Goal: Find specific page/section: Find specific page/section

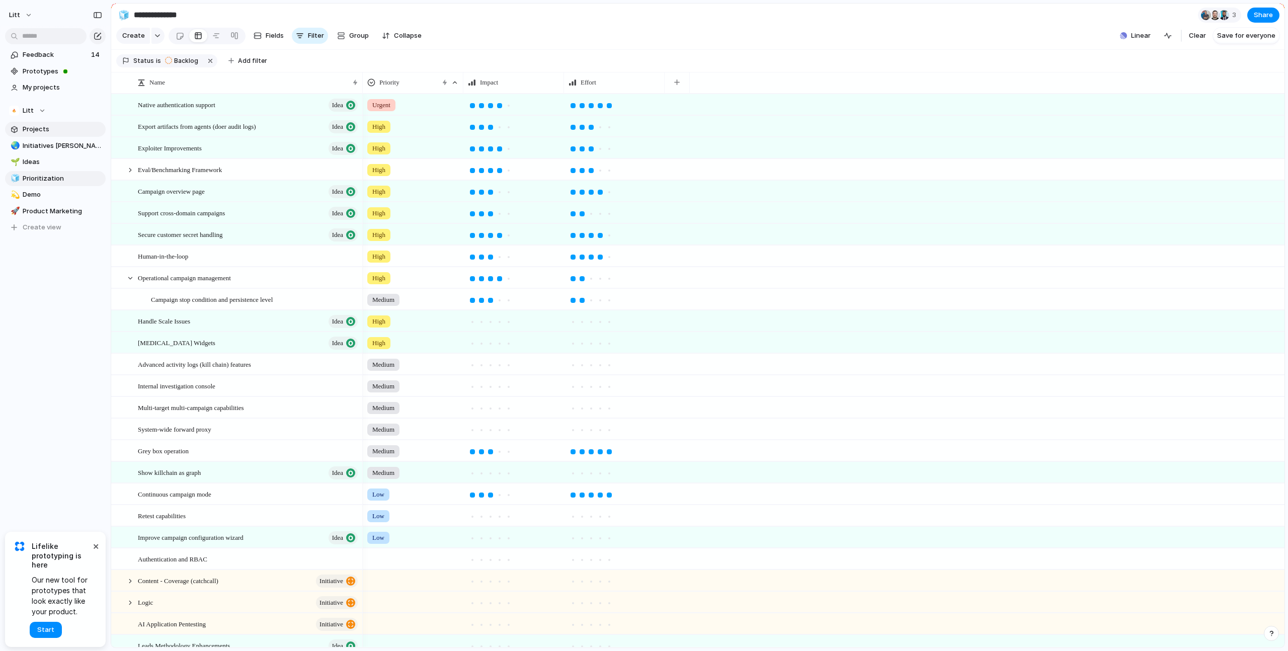
click at [43, 128] on span "Projects" at bounding box center [62, 129] width 79 height 10
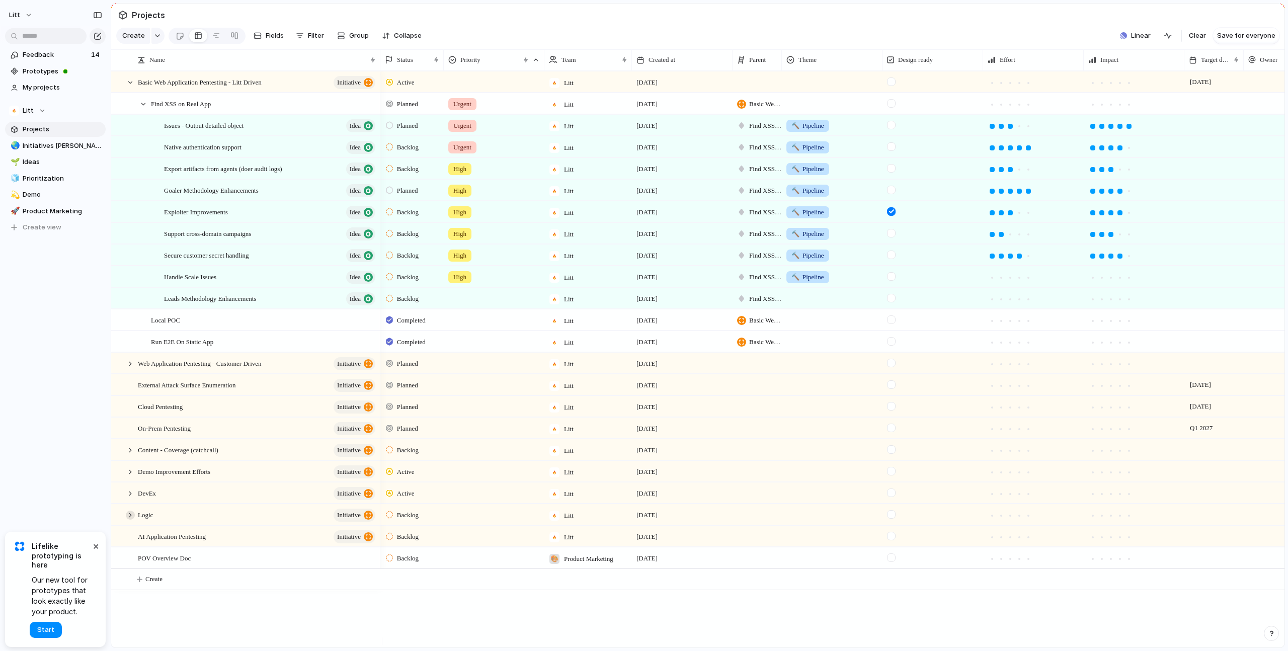
click at [132, 520] on div at bounding box center [130, 515] width 9 height 9
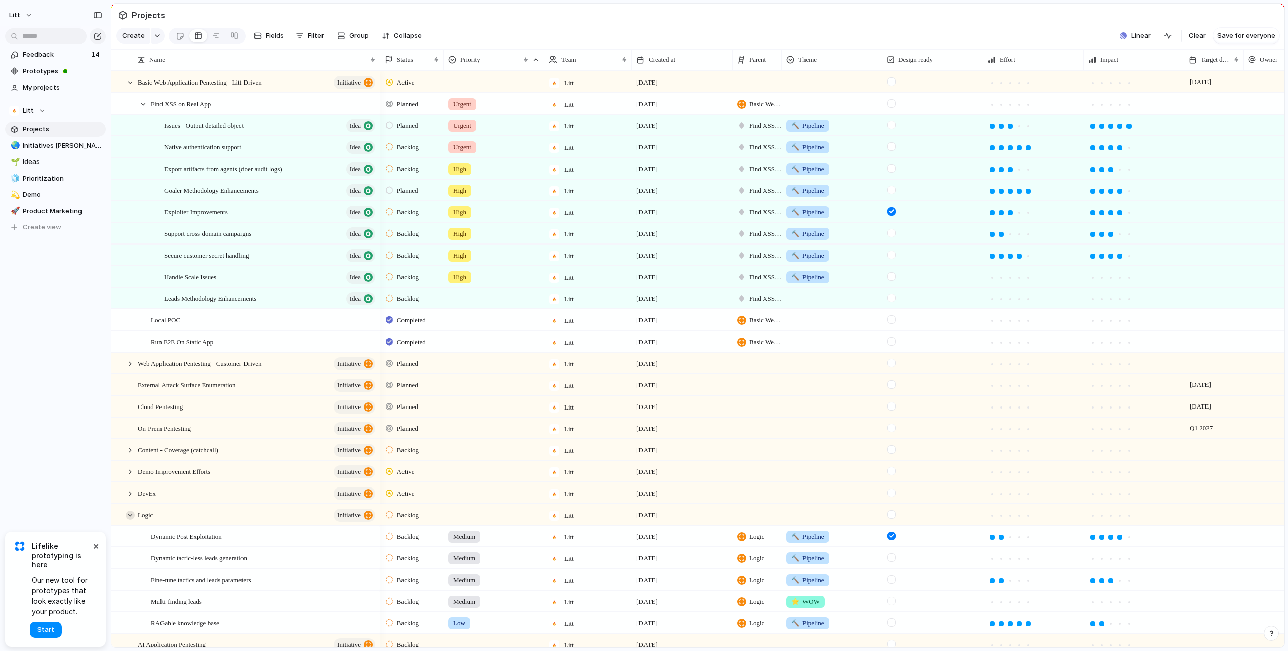
click at [132, 520] on div at bounding box center [130, 515] width 9 height 9
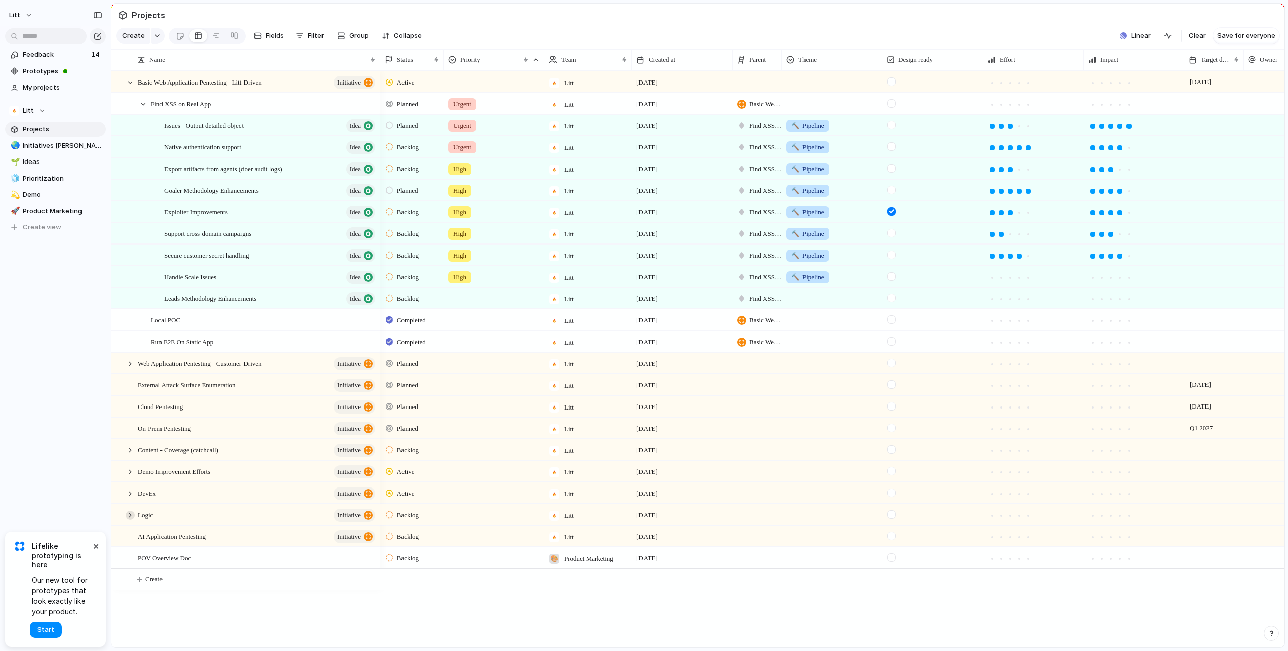
click at [132, 520] on div at bounding box center [130, 515] width 9 height 9
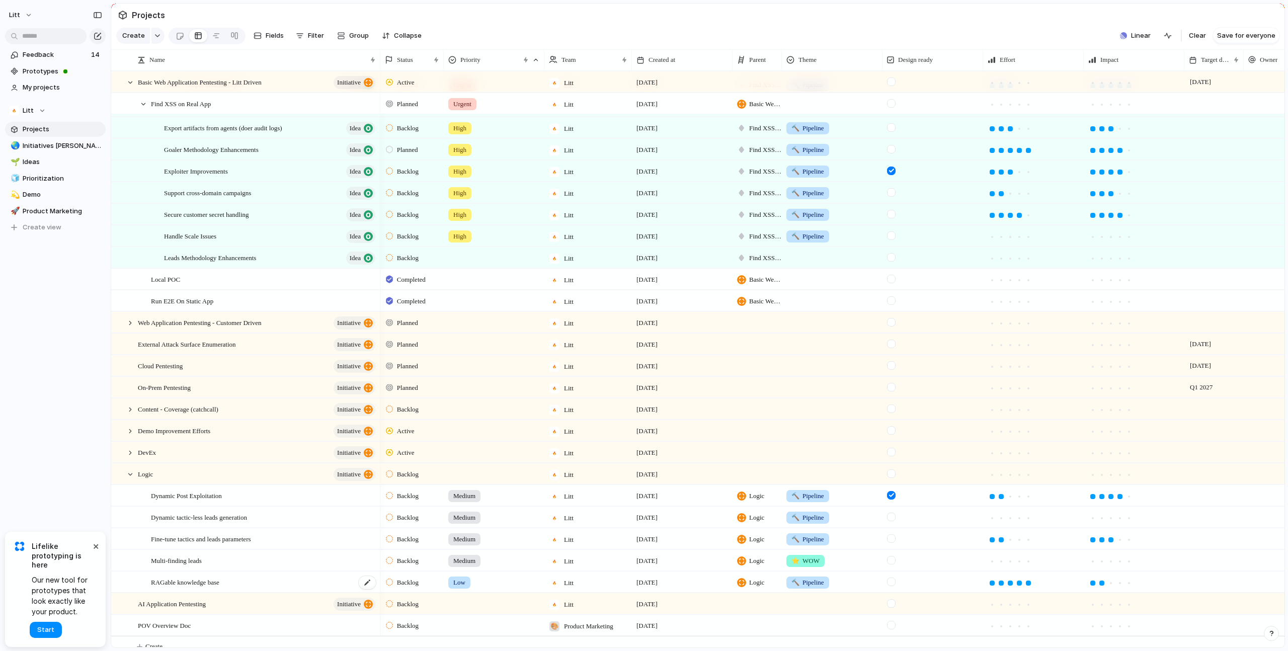
scroll to position [58, 0]
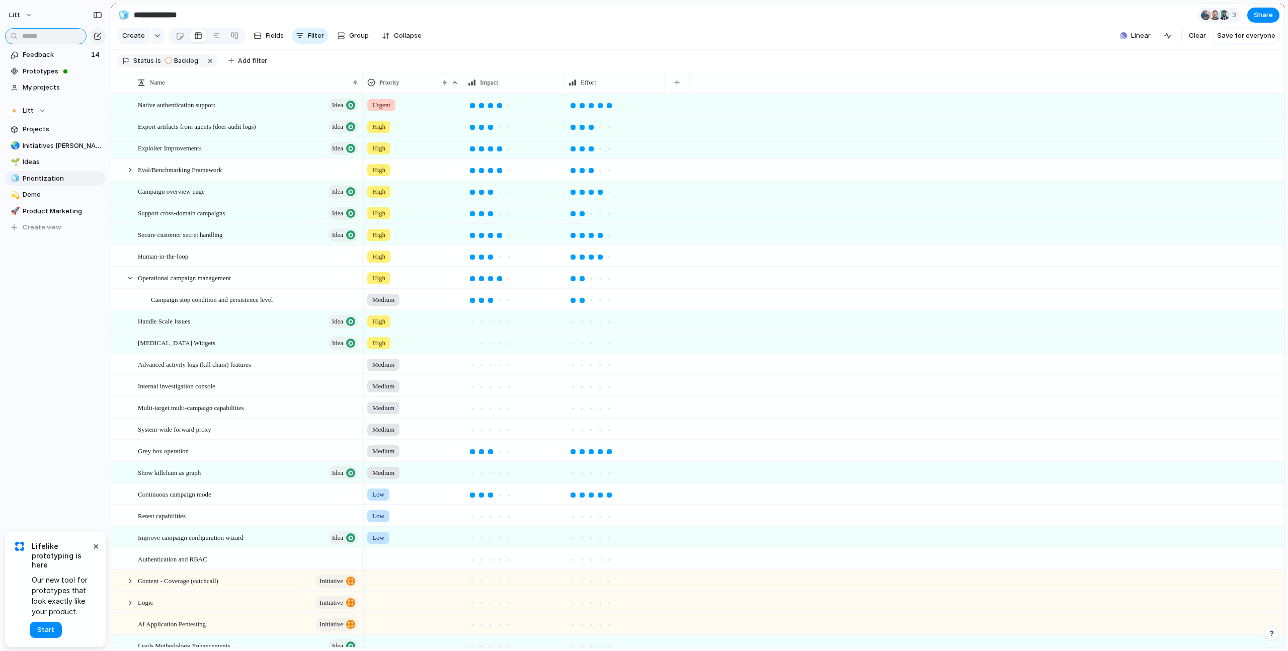
click at [48, 34] on input "text" at bounding box center [46, 36] width 82 height 16
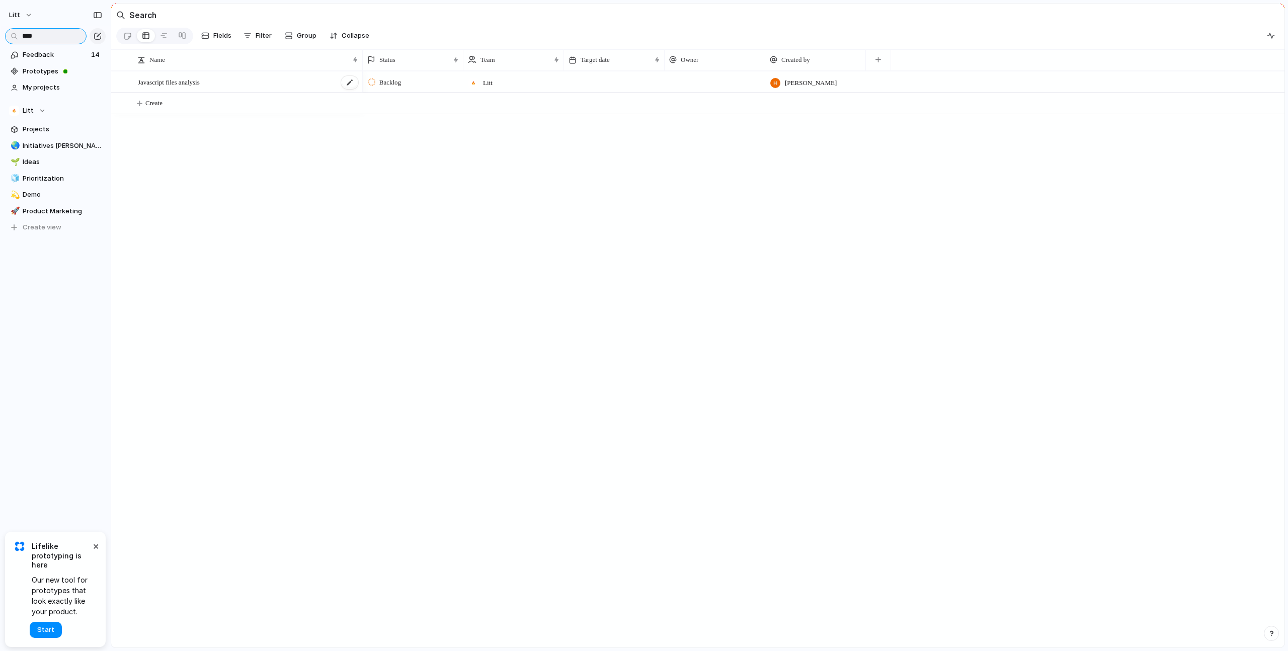
type input "****"
click at [272, 90] on div "Javascript files analysis" at bounding box center [248, 82] width 221 height 21
